Goal: Transaction & Acquisition: Obtain resource

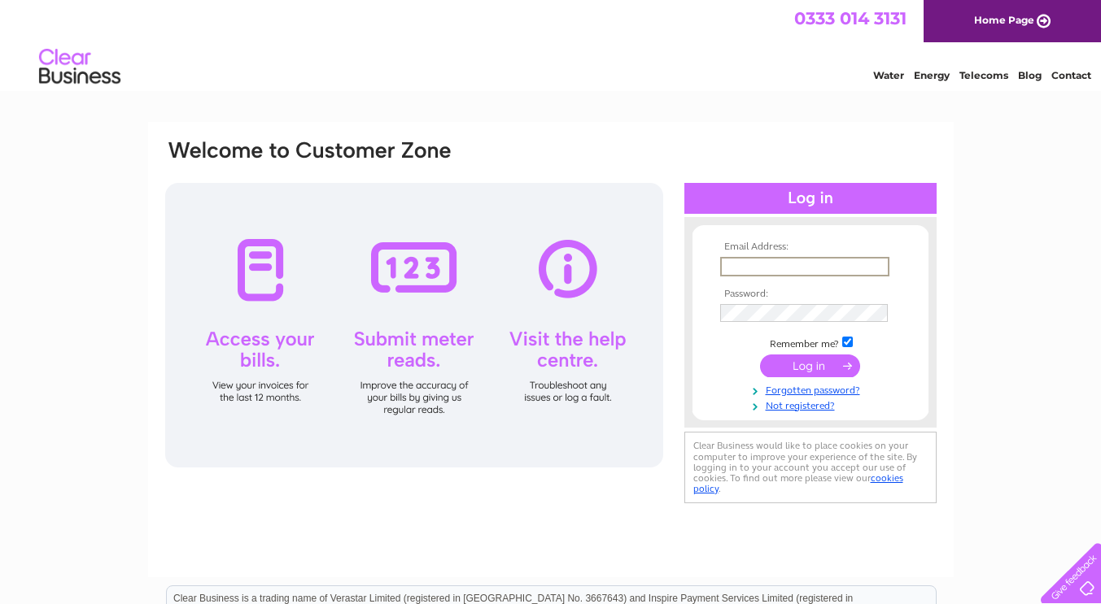
click at [735, 270] on input "text" at bounding box center [804, 267] width 169 height 20
type input "[EMAIL_ADDRESS][DOMAIN_NAME]"
click at [794, 364] on input "submit" at bounding box center [810, 366] width 100 height 23
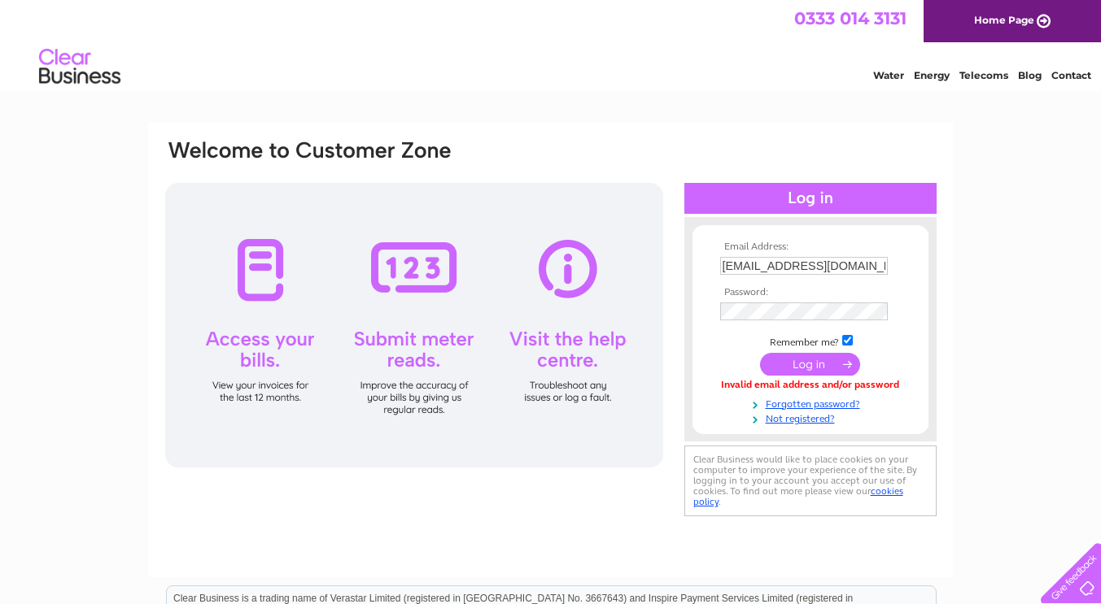
click at [796, 364] on input "submit" at bounding box center [810, 364] width 100 height 23
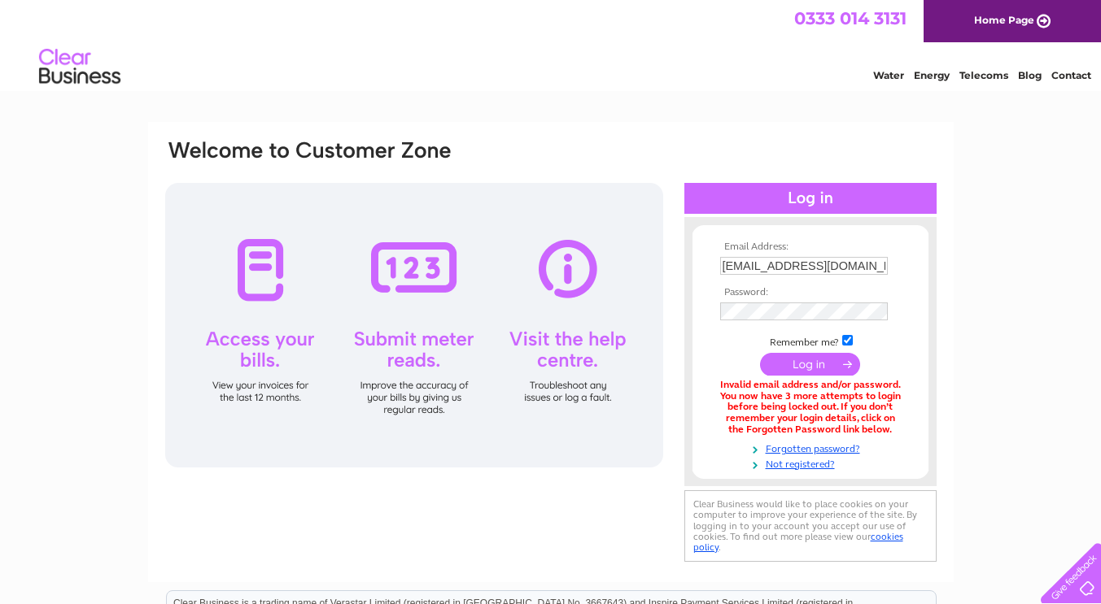
click at [803, 448] on link "Forgotten password?" at bounding box center [812, 447] width 185 height 15
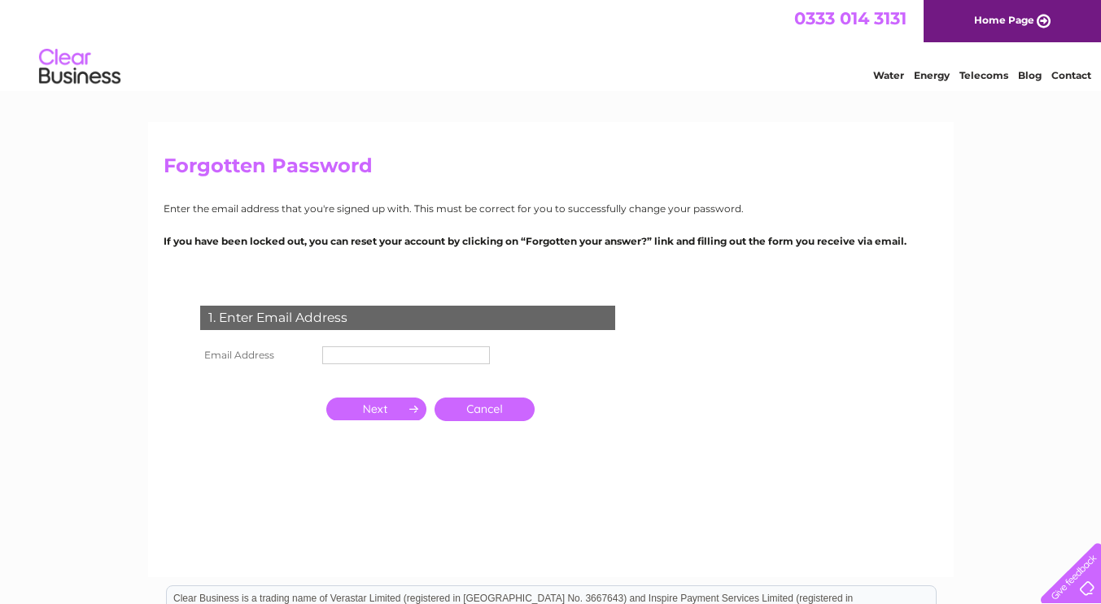
click at [364, 360] on input "text" at bounding box center [406, 356] width 168 height 18
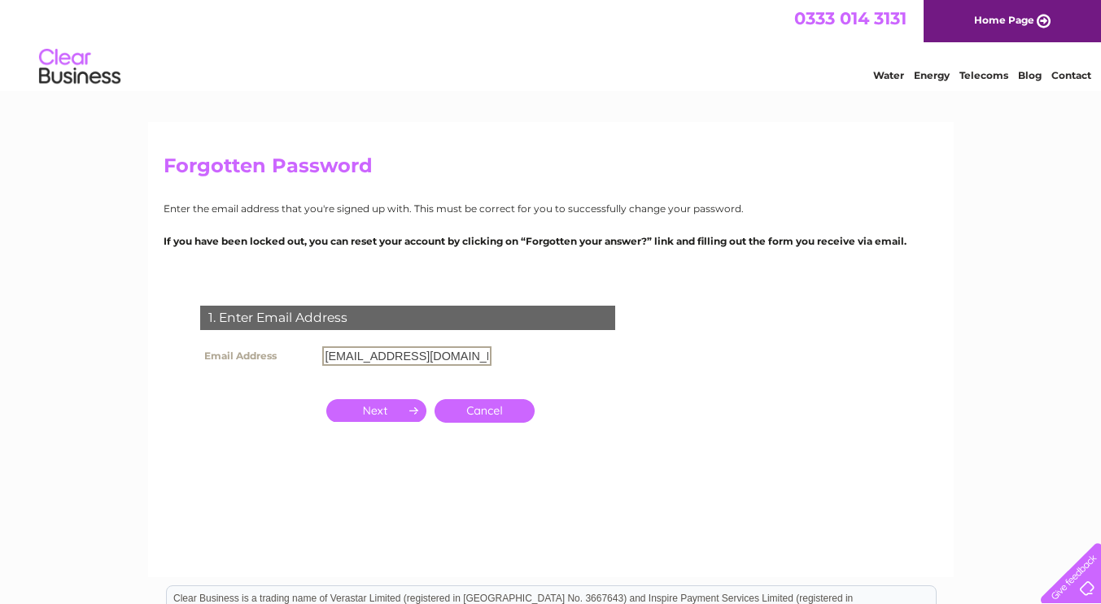
click at [337, 358] on input "[EMAIL_ADDRESS][DOMAIN_NAME]" at bounding box center [406, 357] width 169 height 20
type input "360grocery@yahoo.com"
click at [493, 414] on link "Cancel" at bounding box center [484, 411] width 100 height 24
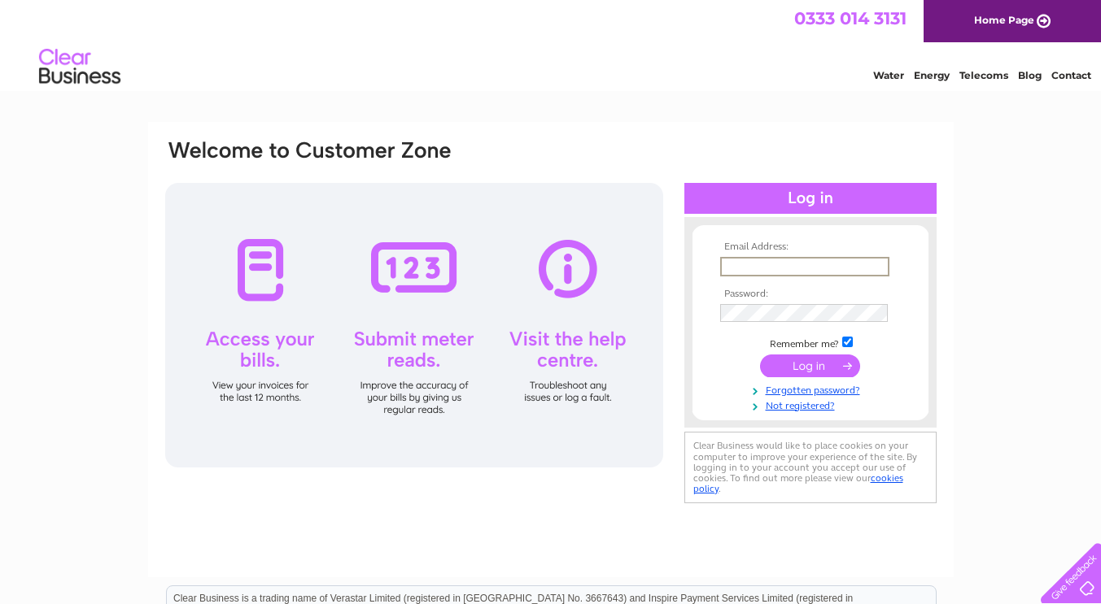
click at [746, 258] on input "text" at bounding box center [804, 267] width 169 height 20
type input "cs360grocery@yahoo.com"
click at [785, 363] on input "submit" at bounding box center [810, 366] width 100 height 23
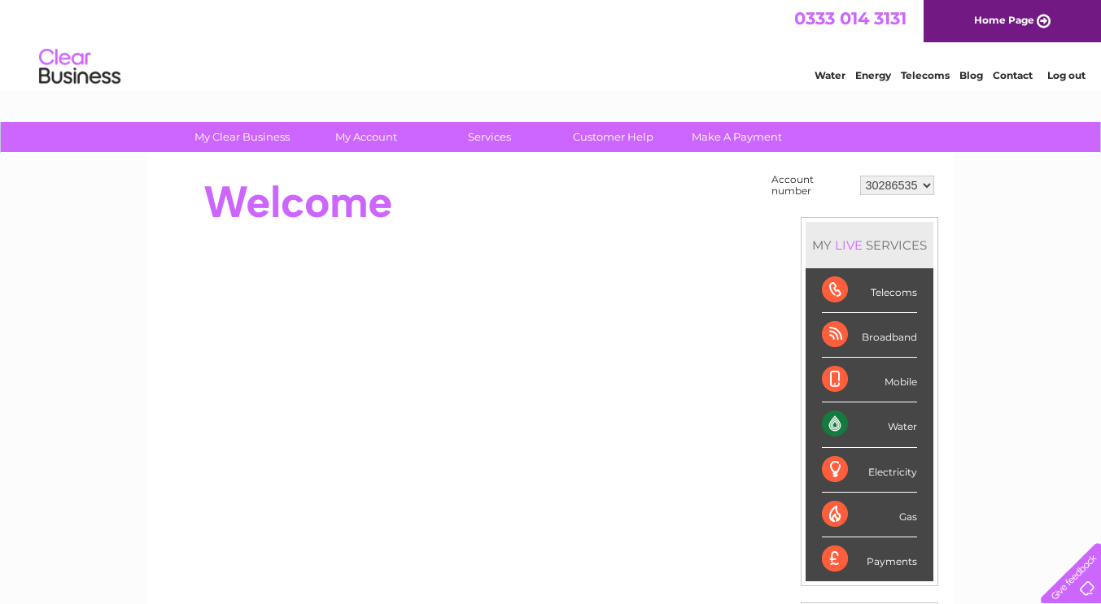
click at [889, 420] on div "Water" at bounding box center [869, 425] width 95 height 45
click at [902, 427] on div "Water" at bounding box center [869, 425] width 95 height 45
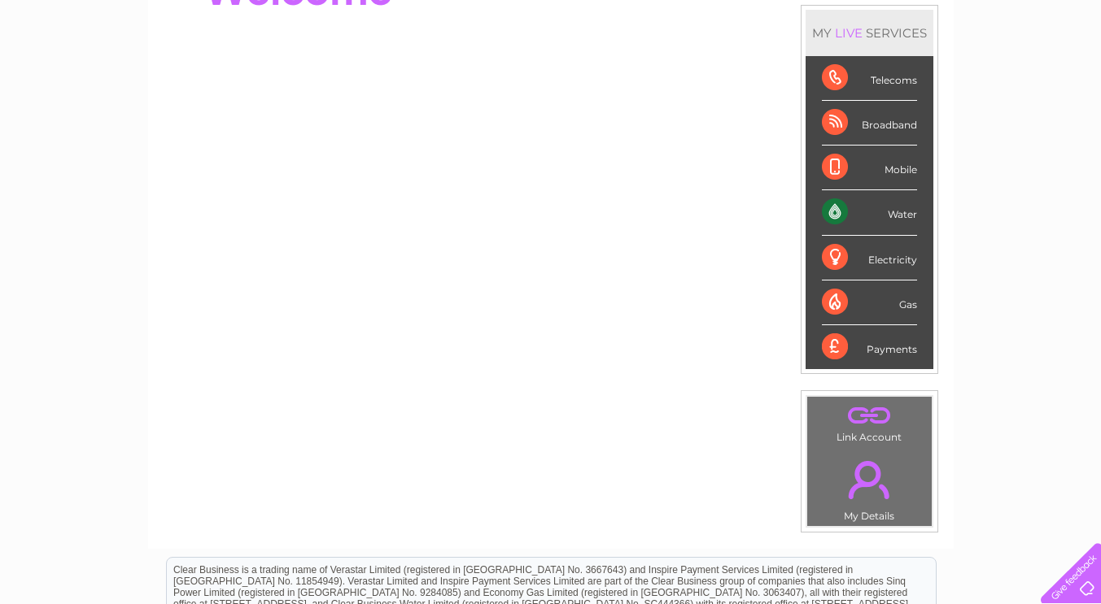
scroll to position [40, 0]
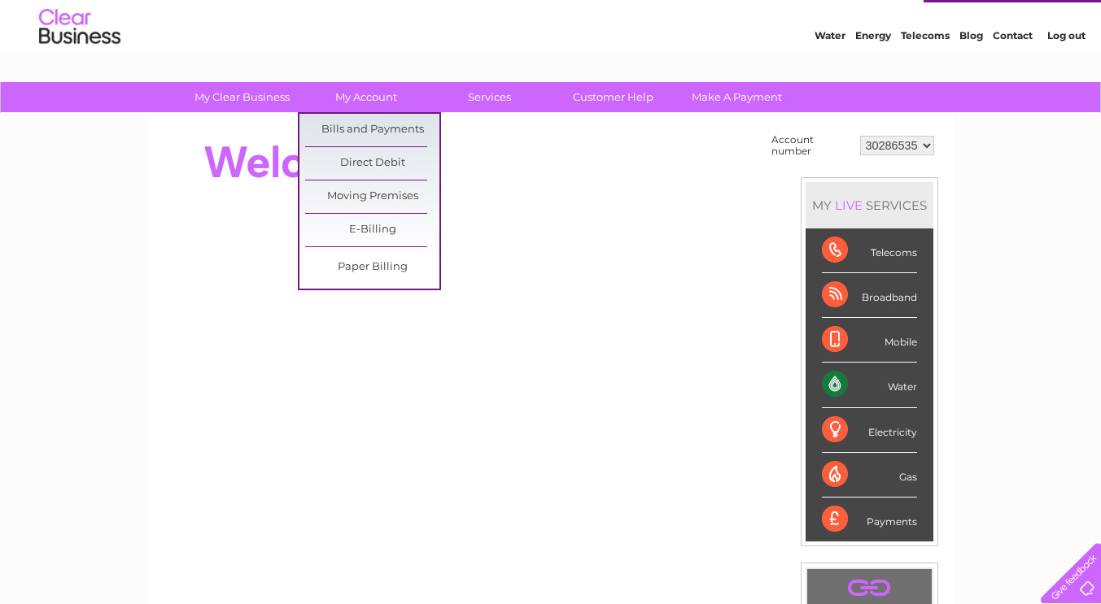
click at [377, 222] on link "E-Billing" at bounding box center [372, 230] width 134 height 33
click at [356, 124] on link "Bills and Payments" at bounding box center [372, 130] width 134 height 33
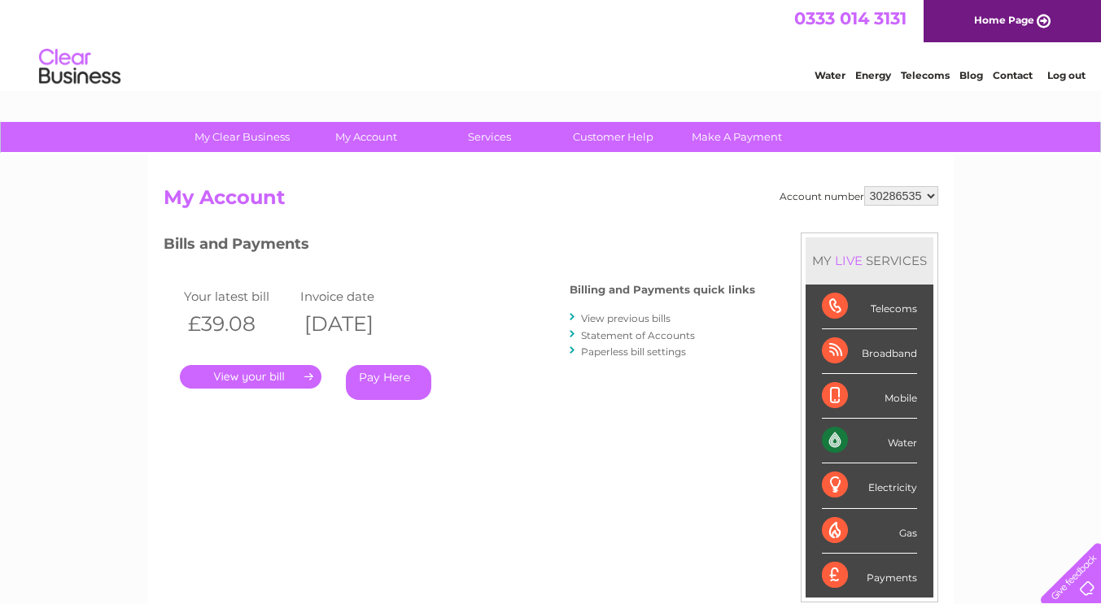
click at [631, 317] on link "View previous bills" at bounding box center [625, 318] width 89 height 12
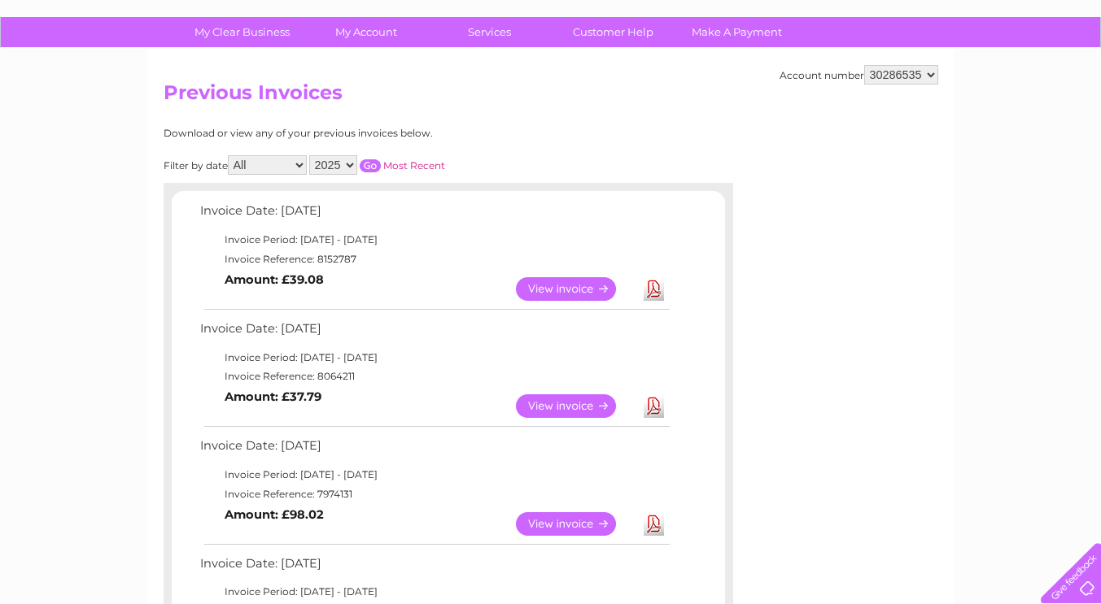
scroll to position [244, 0]
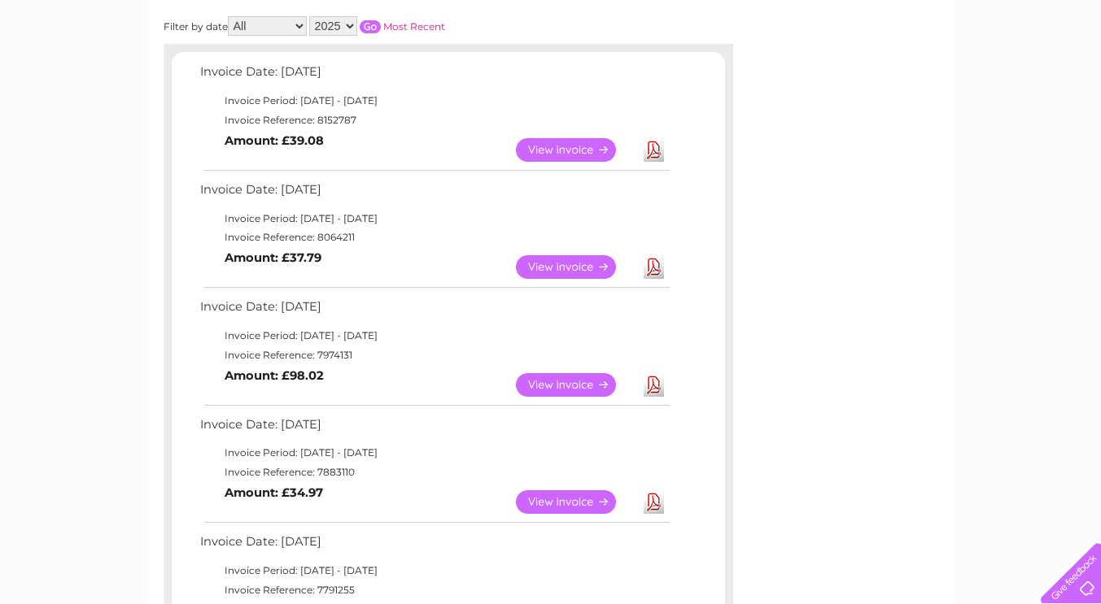
click at [653, 386] on link "Download" at bounding box center [654, 385] width 20 height 24
click at [552, 382] on link "View" at bounding box center [576, 385] width 120 height 24
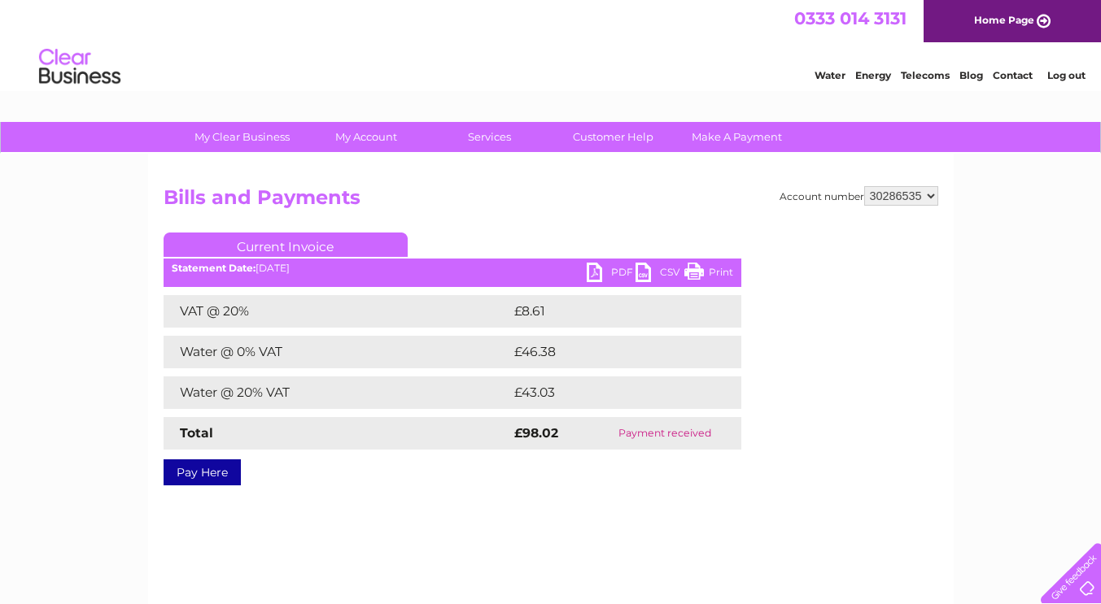
click at [604, 271] on link "PDF" at bounding box center [611, 275] width 49 height 24
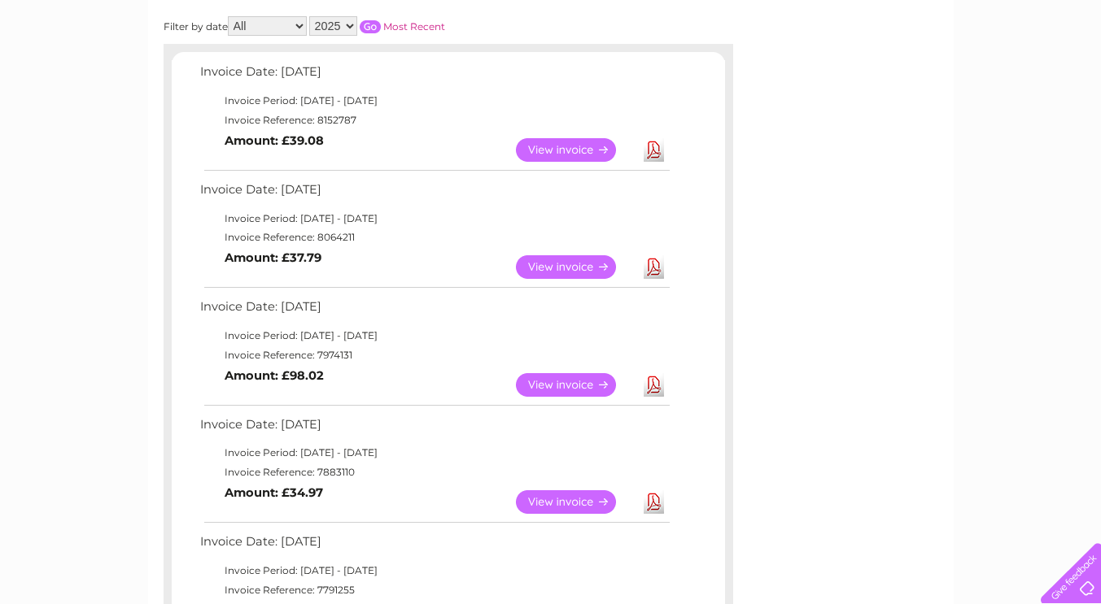
click at [567, 264] on link "View" at bounding box center [576, 267] width 120 height 24
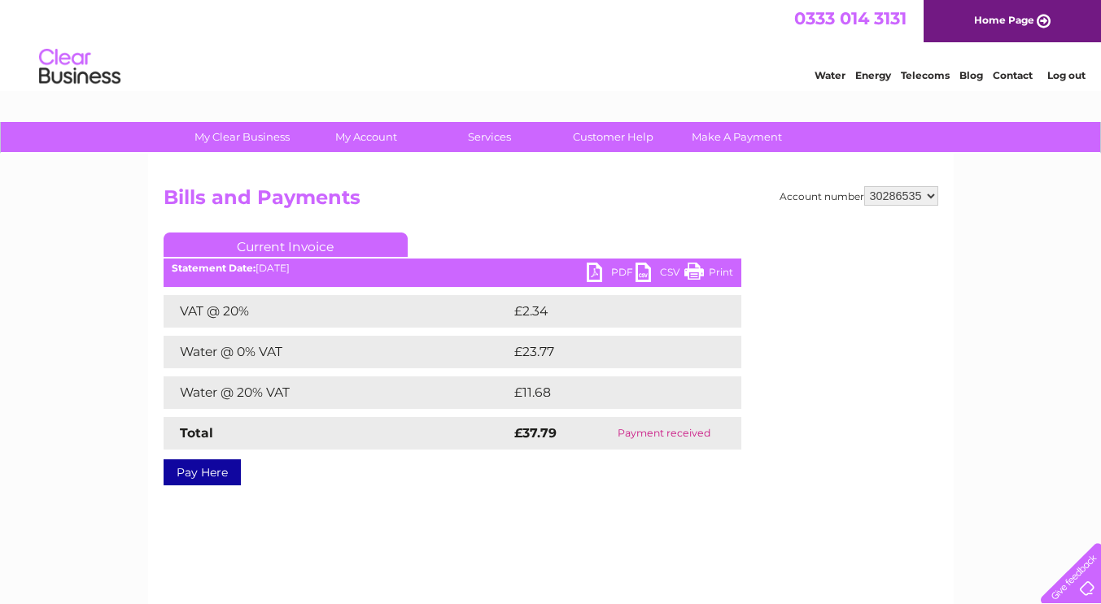
click at [596, 272] on link "PDF" at bounding box center [611, 275] width 49 height 24
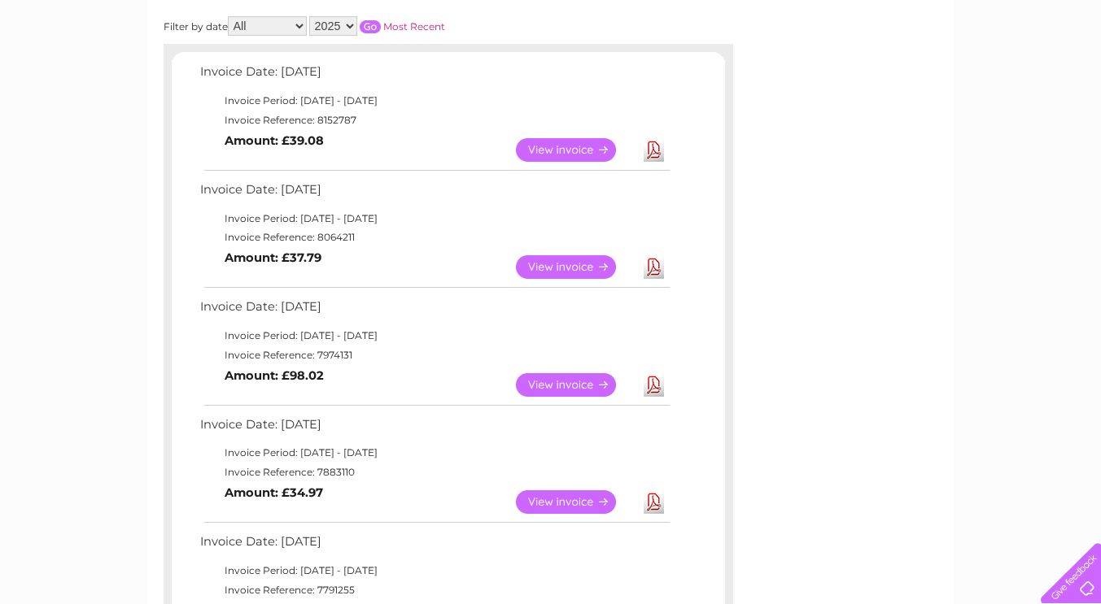
click at [562, 149] on link "View" at bounding box center [576, 150] width 120 height 24
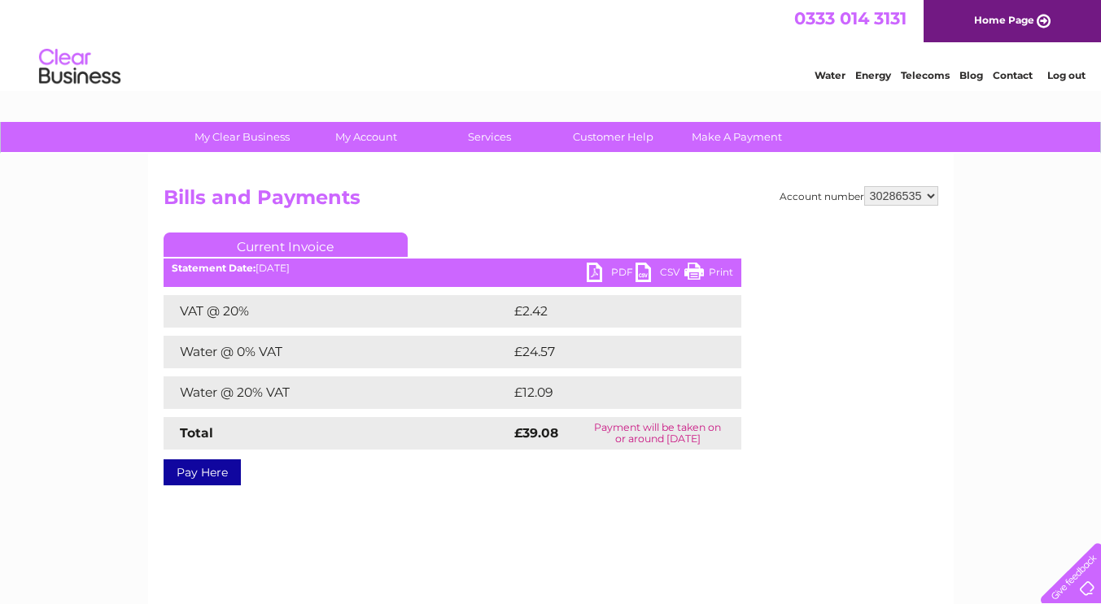
click at [604, 269] on link "PDF" at bounding box center [611, 275] width 49 height 24
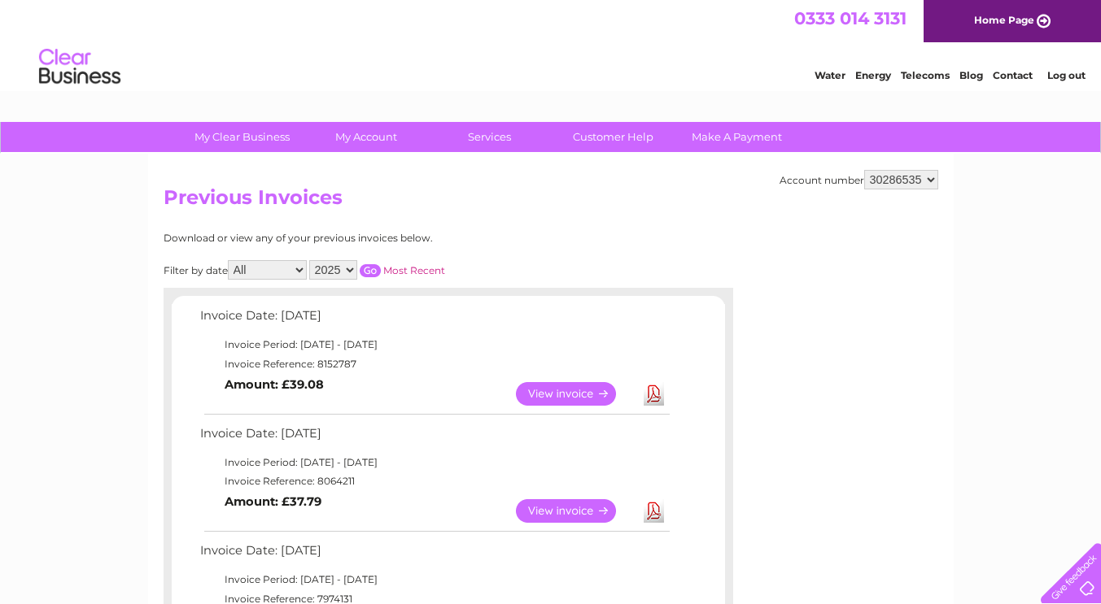
click at [1067, 76] on link "Log out" at bounding box center [1066, 75] width 38 height 12
